Goal: Transaction & Acquisition: Book appointment/travel/reservation

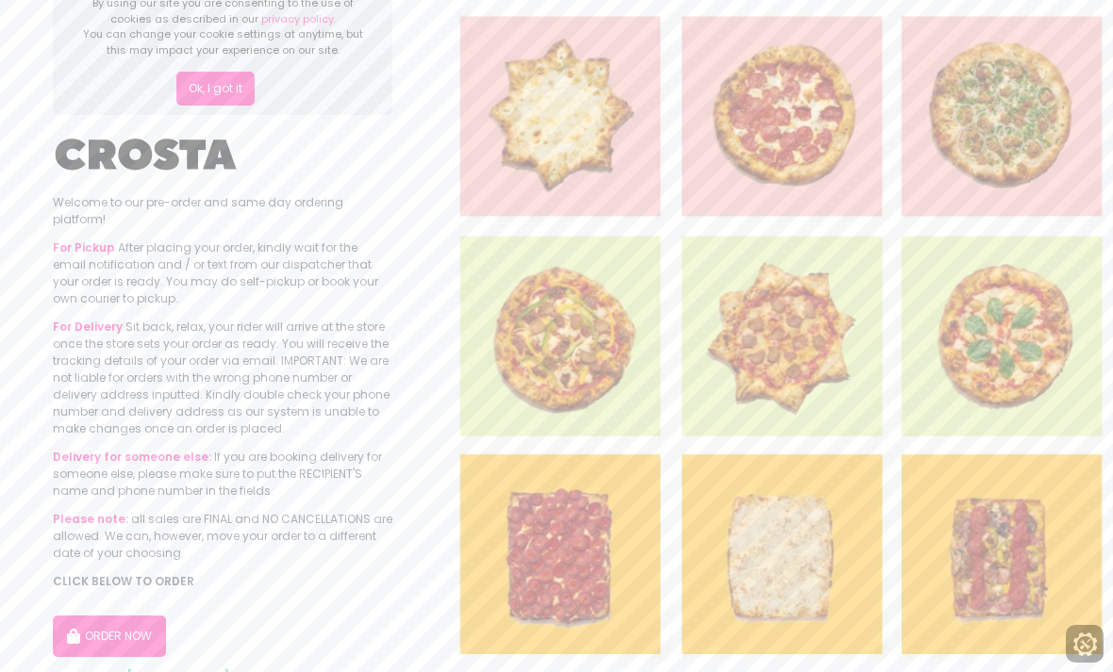
scroll to position [49, 0]
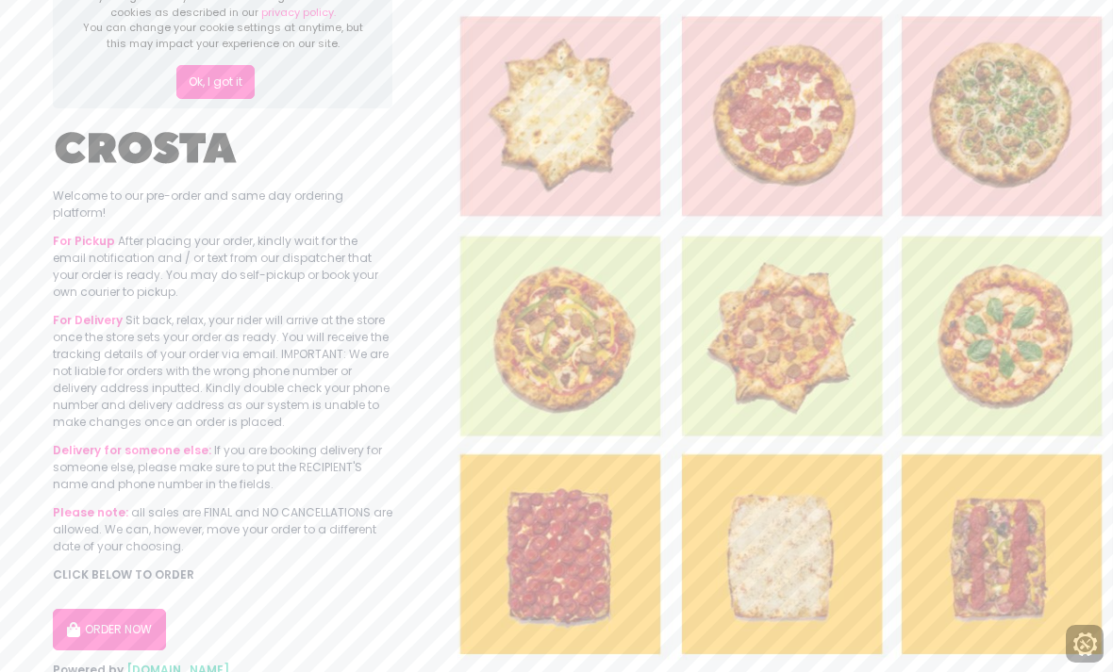
click at [93, 627] on button "ORDER NOW" at bounding box center [109, 629] width 113 height 41
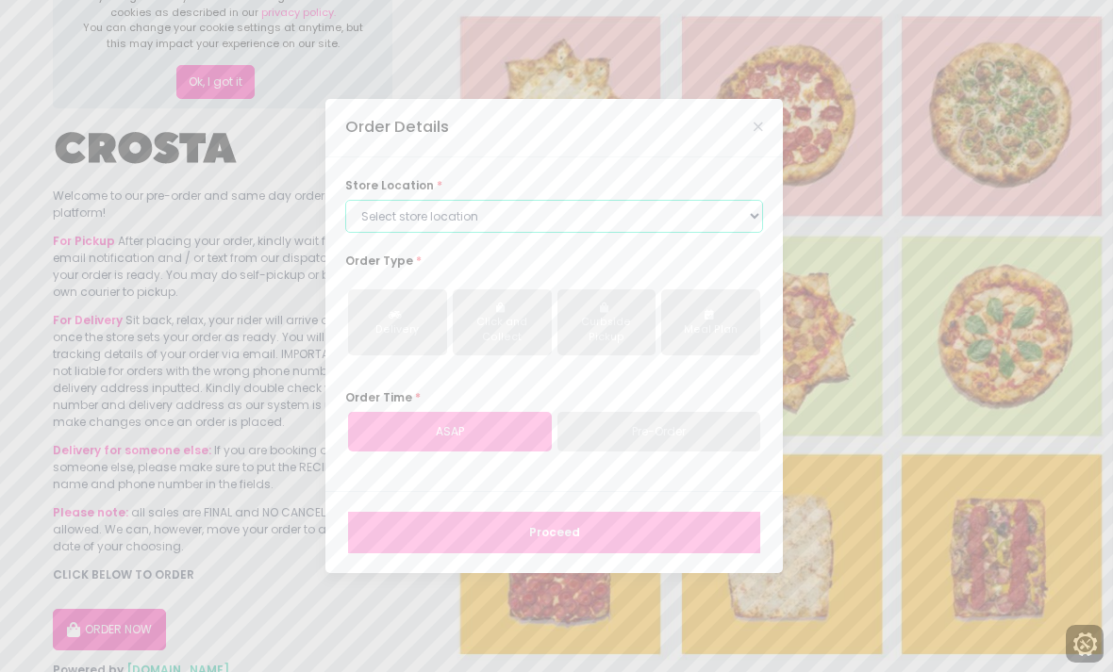
click at [721, 234] on select "Select store location [PERSON_NAME] Pizza - [PERSON_NAME] Pizza - [GEOGRAPHIC_D…" at bounding box center [554, 217] width 418 height 34
select select "65090bae48156caed44a5eb4"
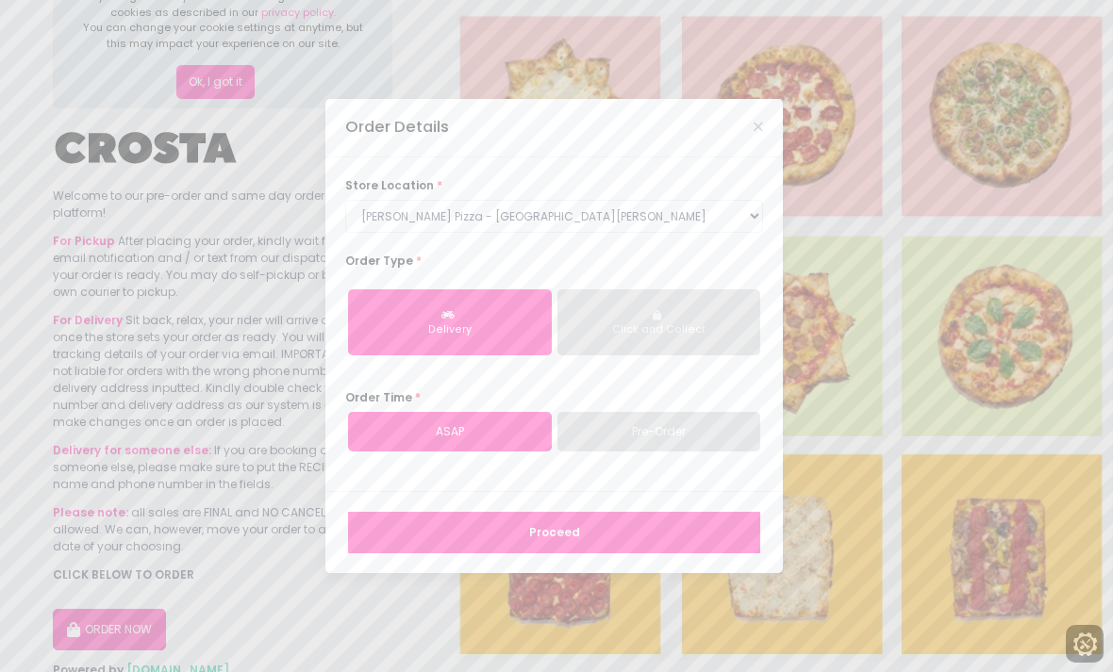
click at [396, 338] on div "Delivery" at bounding box center [449, 330] width 179 height 15
click at [721, 452] on link "Pre-Order" at bounding box center [659, 432] width 204 height 40
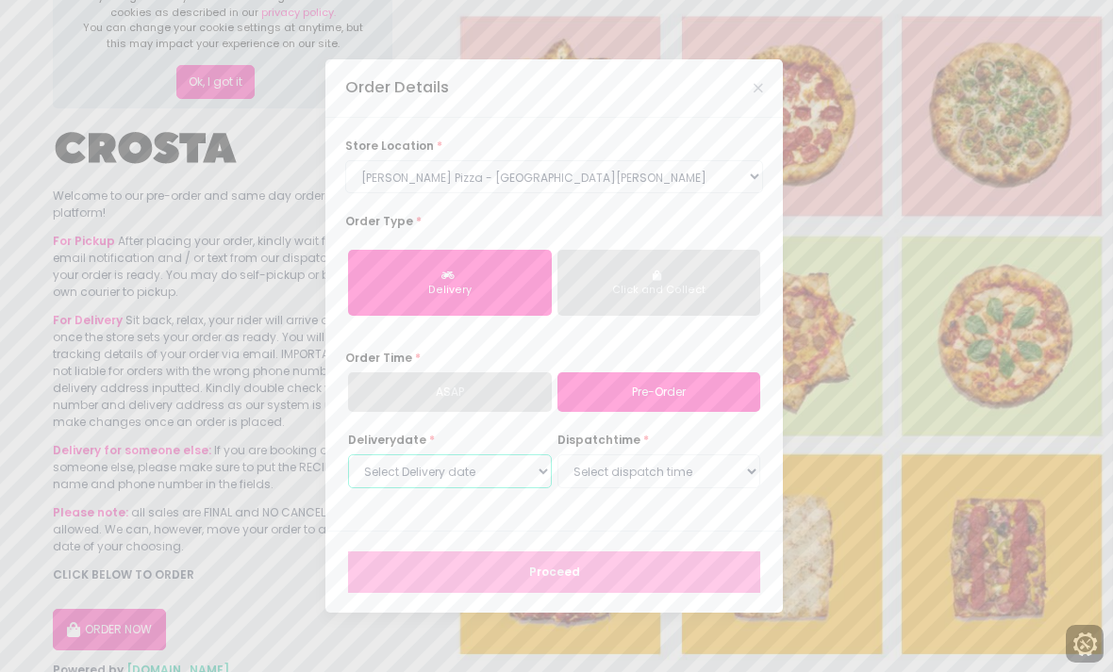
click at [362, 489] on select "Select Delivery date [DATE] [DATE] [DATE] [DATE] [DATE]" at bounding box center [450, 472] width 204 height 34
select select "[DATE]"
click at [716, 489] on select "Select dispatch time 12:00 PM - 12:30 PM 12:30 PM - 01:00 PM 01:00 PM - 01:30 P…" at bounding box center [659, 472] width 204 height 34
click at [738, 489] on select "Select dispatch time 12:00 PM - 12:30 PM 12:30 PM - 01:00 PM 01:00 PM - 01:30 P…" at bounding box center [659, 472] width 204 height 34
select select "12:00"
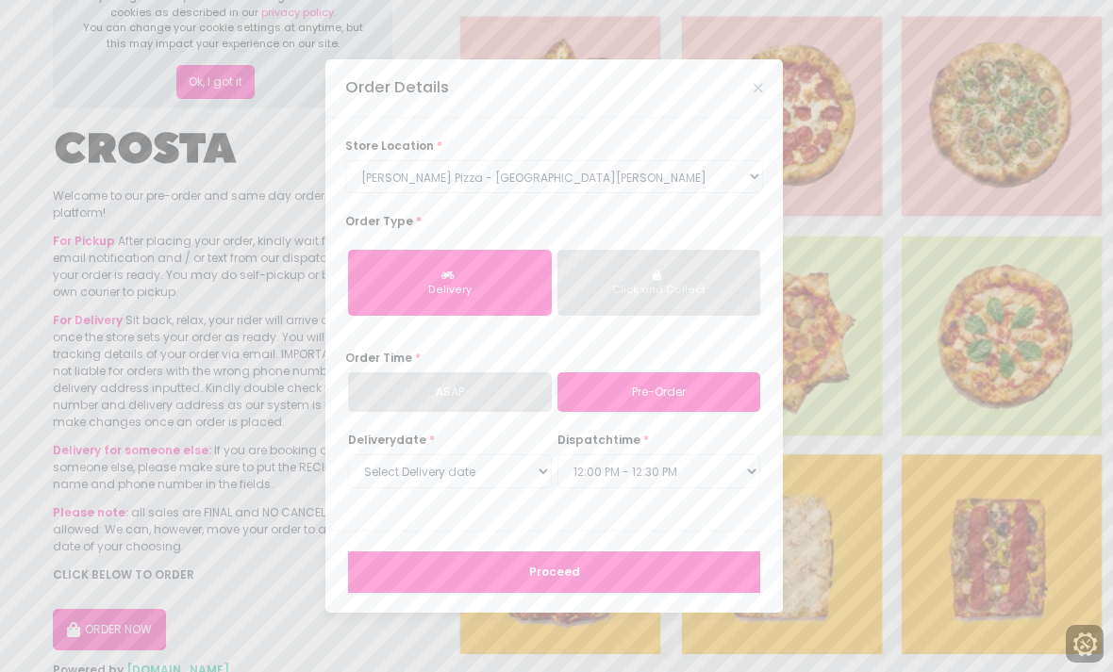
click at [702, 593] on button "Proceed" at bounding box center [554, 572] width 412 height 41
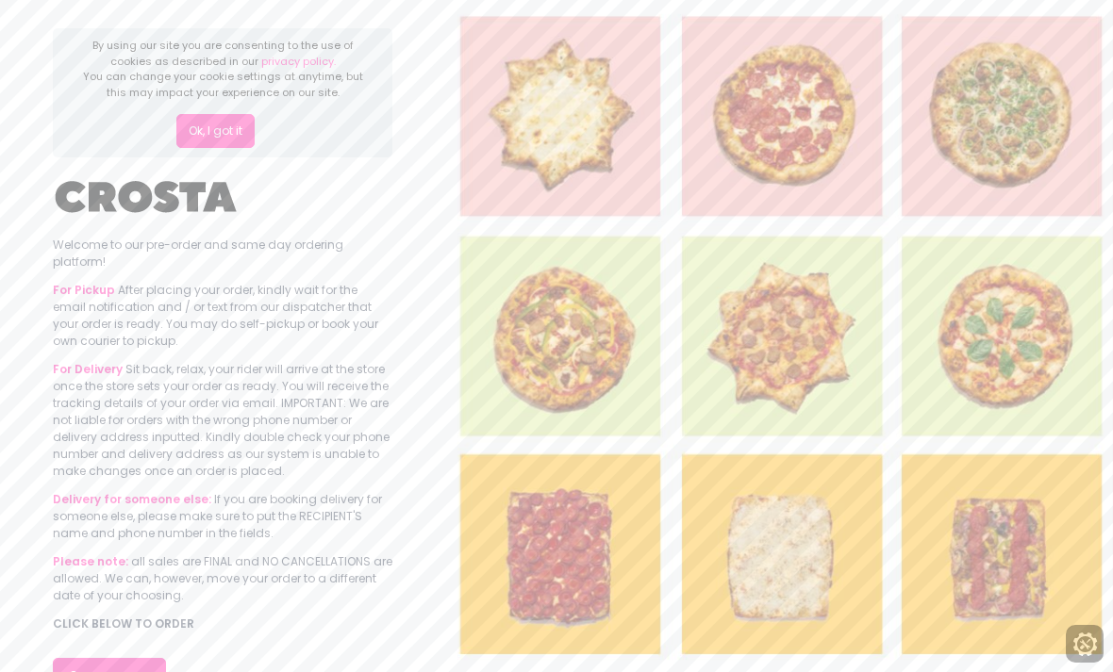
click at [194, 105] on div "Ok, I got it" at bounding box center [222, 124] width 281 height 48
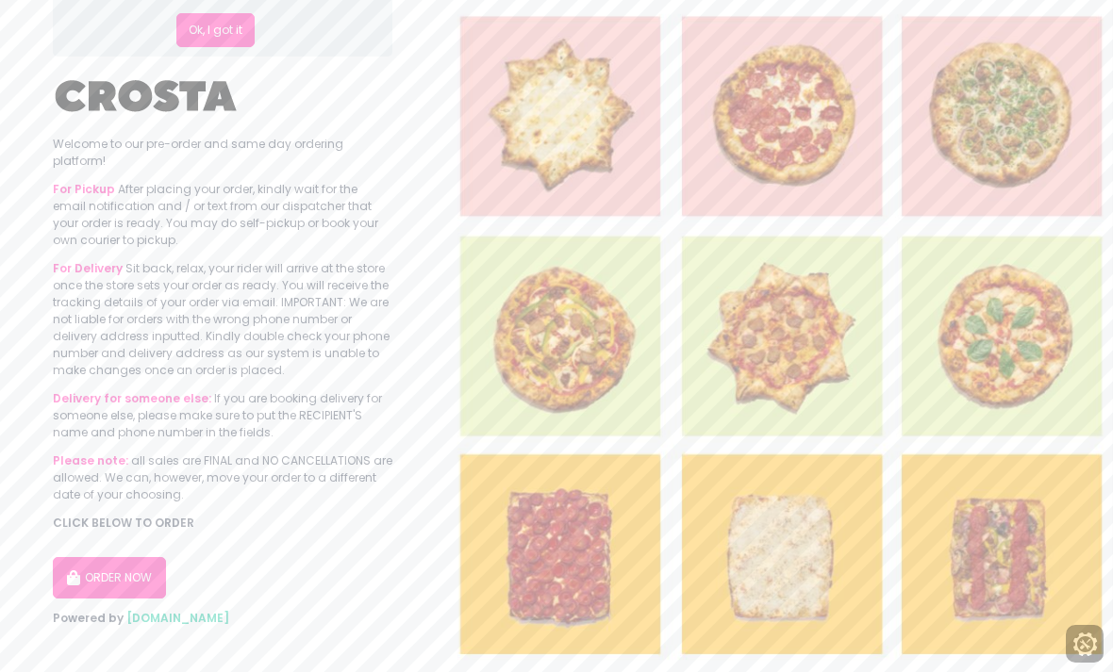
click at [191, 122] on img at bounding box center [147, 96] width 189 height 57
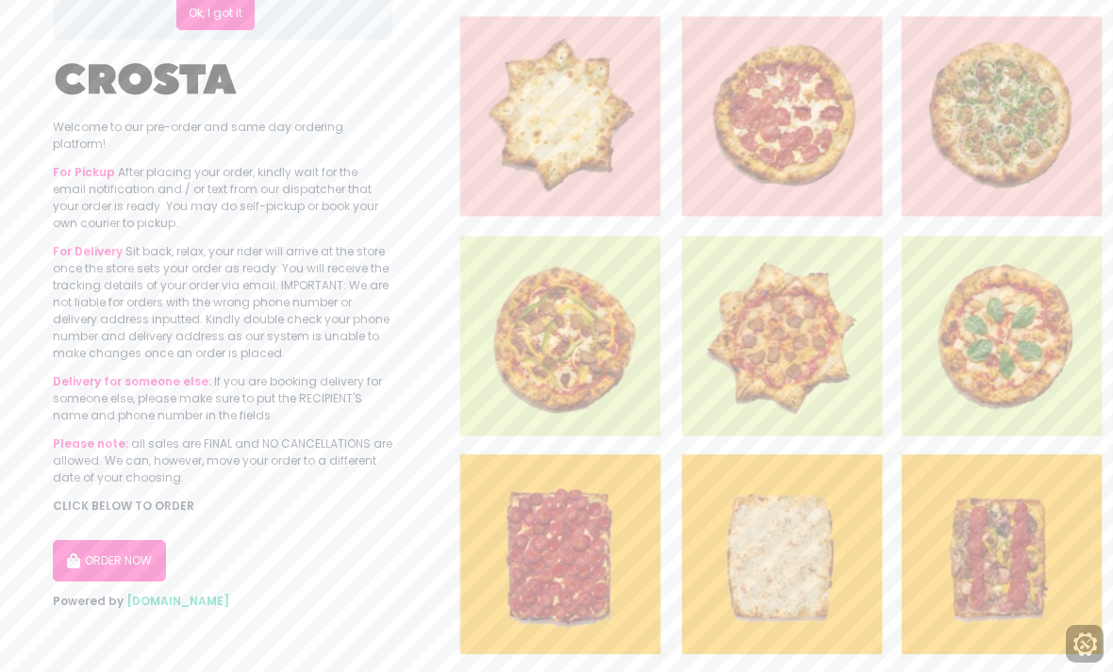
click at [108, 549] on button "ORDER NOW" at bounding box center [109, 560] width 113 height 41
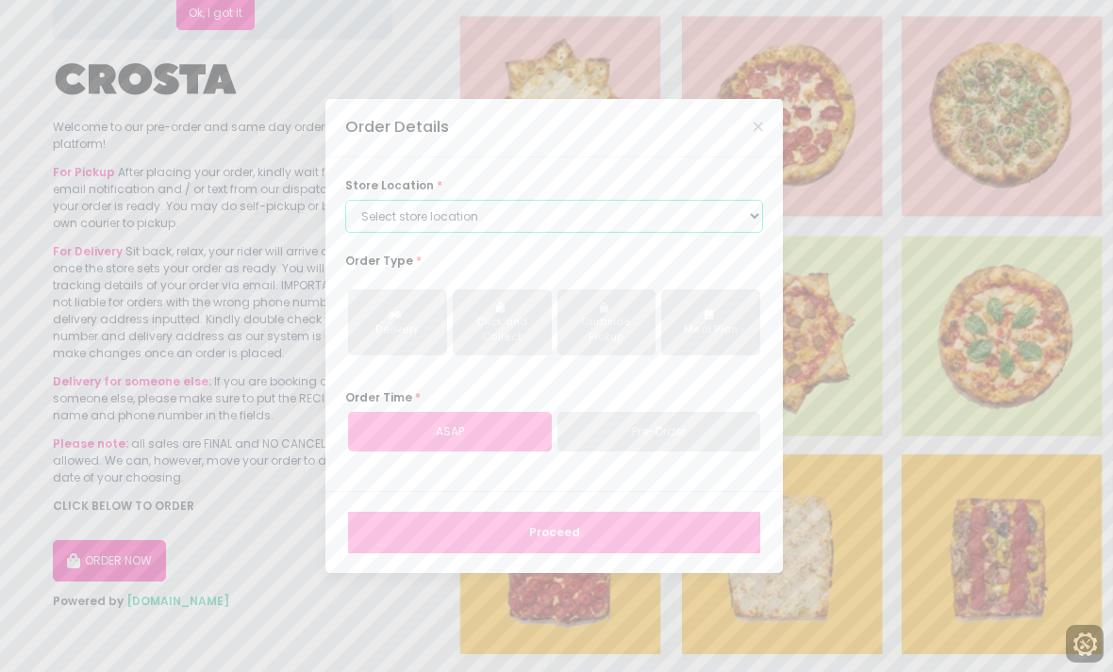
click at [369, 234] on select "Select store location [PERSON_NAME] Pizza - [PERSON_NAME] Pizza - [GEOGRAPHIC_D…" at bounding box center [554, 217] width 418 height 34
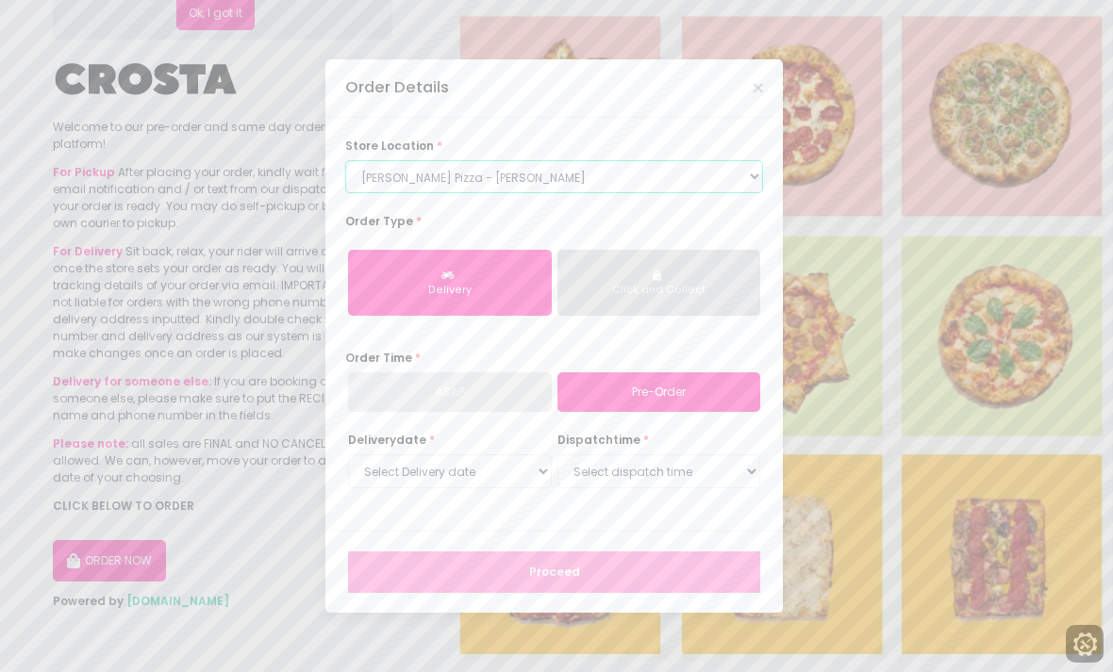
click at [349, 194] on select "Select store location [PERSON_NAME] Pizza - [PERSON_NAME] Pizza - [GEOGRAPHIC_D…" at bounding box center [554, 177] width 418 height 34
select select "65090bae48156caed44a5eb4"
click at [384, 489] on select "Select Delivery date [DATE] [DATE] [DATE] [DATE] [DATE]" at bounding box center [450, 472] width 204 height 34
select select "[DATE]"
click at [739, 489] on select "Select dispatch time 12:00 PM - 12:30 PM 12:30 PM - 01:00 PM 01:00 PM - 01:30 P…" at bounding box center [659, 472] width 204 height 34
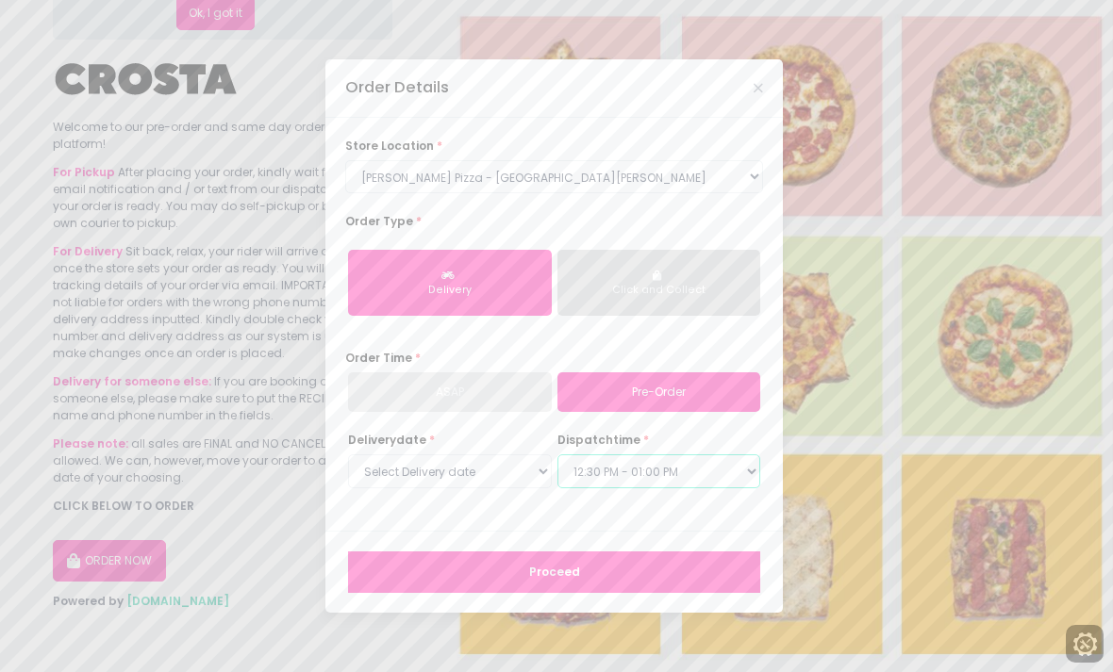
click at [711, 488] on select "Select dispatch time 12:00 PM - 12:30 PM 12:30 PM - 01:00 PM 01:00 PM - 01:30 P…" at bounding box center [659, 472] width 204 height 34
select select "12:00"
click at [731, 593] on button "Proceed" at bounding box center [554, 572] width 412 height 41
